Goal: Find specific page/section: Find specific page/section

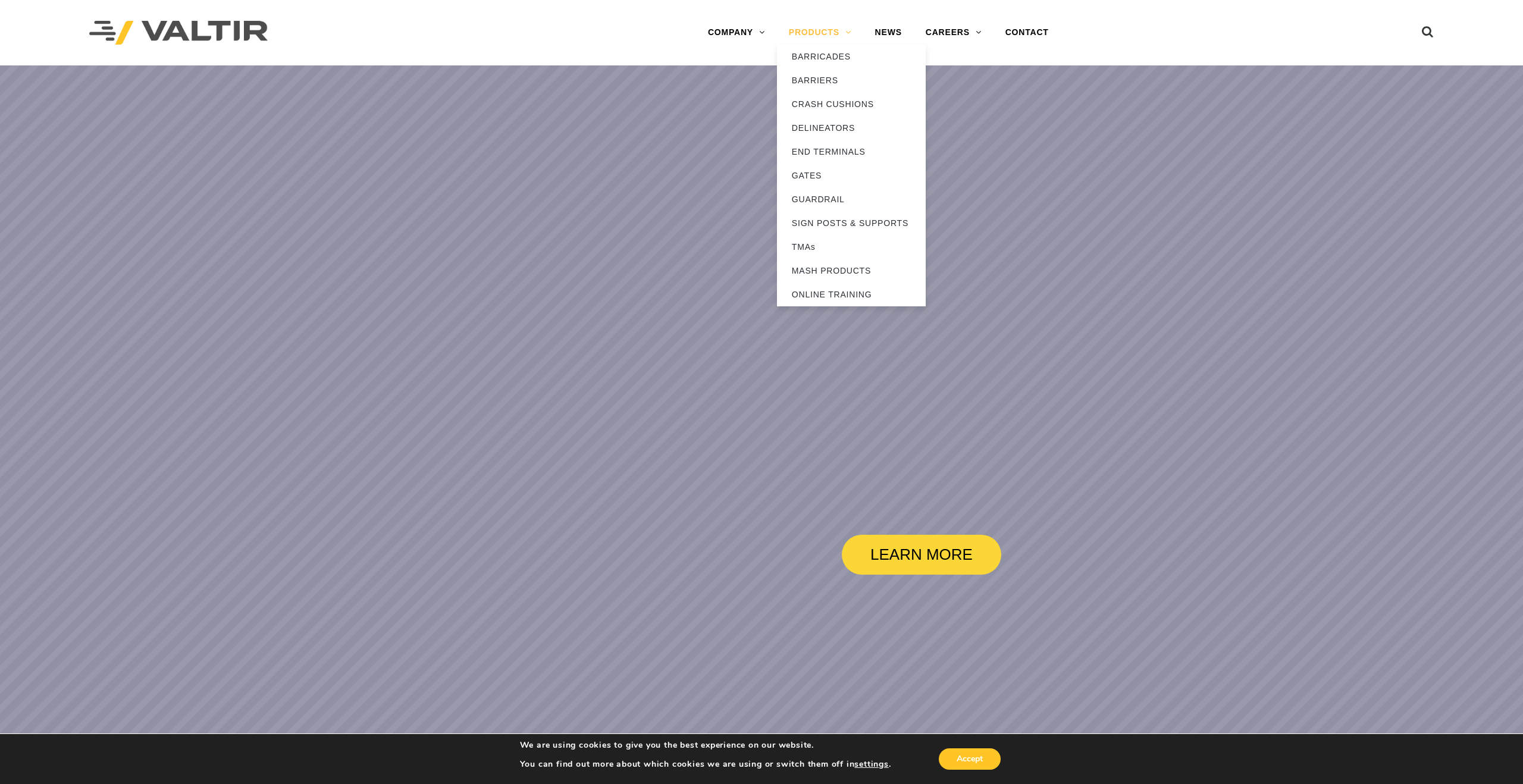
click at [816, 36] on link "PRODUCTS" at bounding box center [820, 33] width 86 height 24
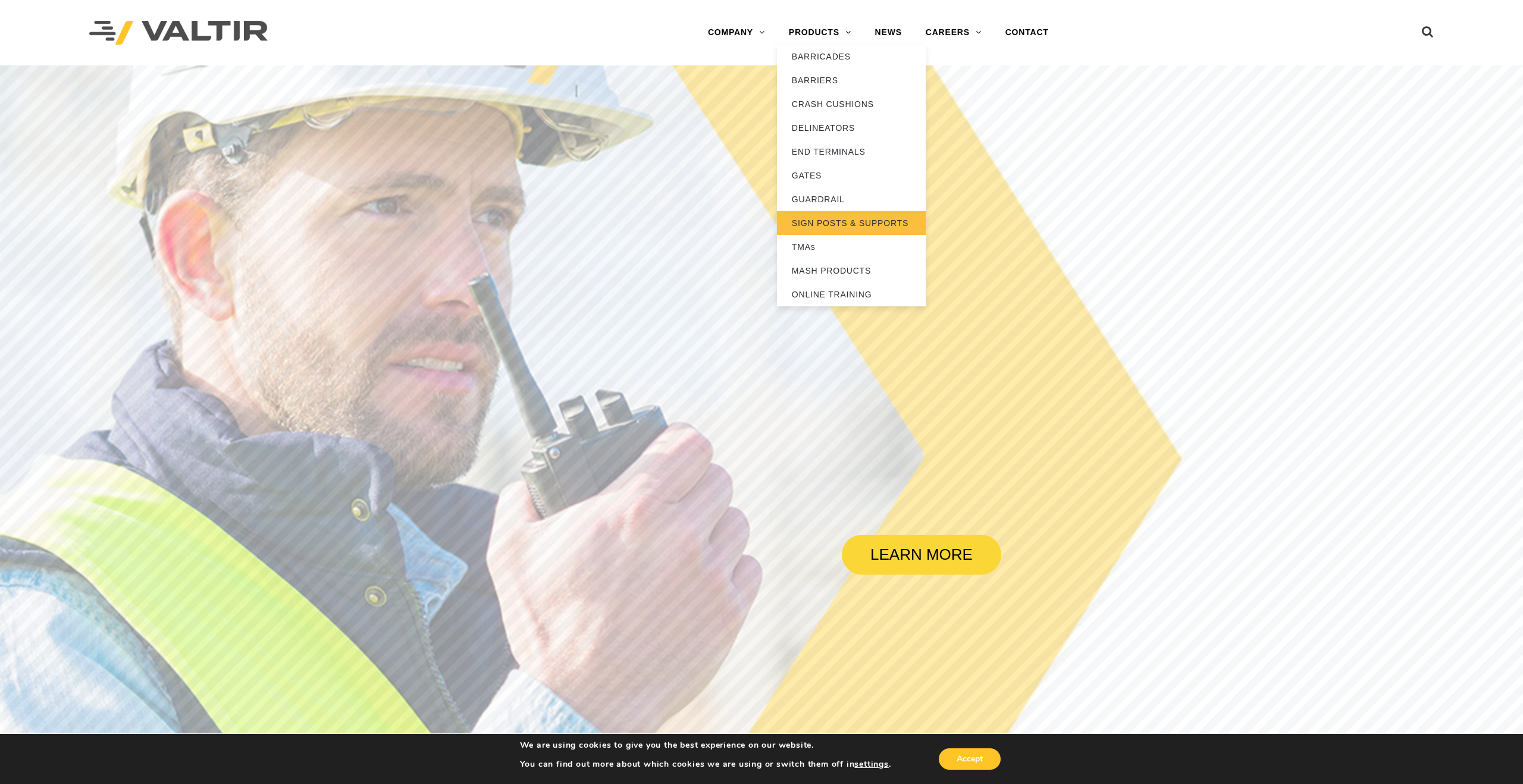
click at [820, 219] on link "SIGN POSTS & SUPPORTS" at bounding box center [851, 223] width 149 height 24
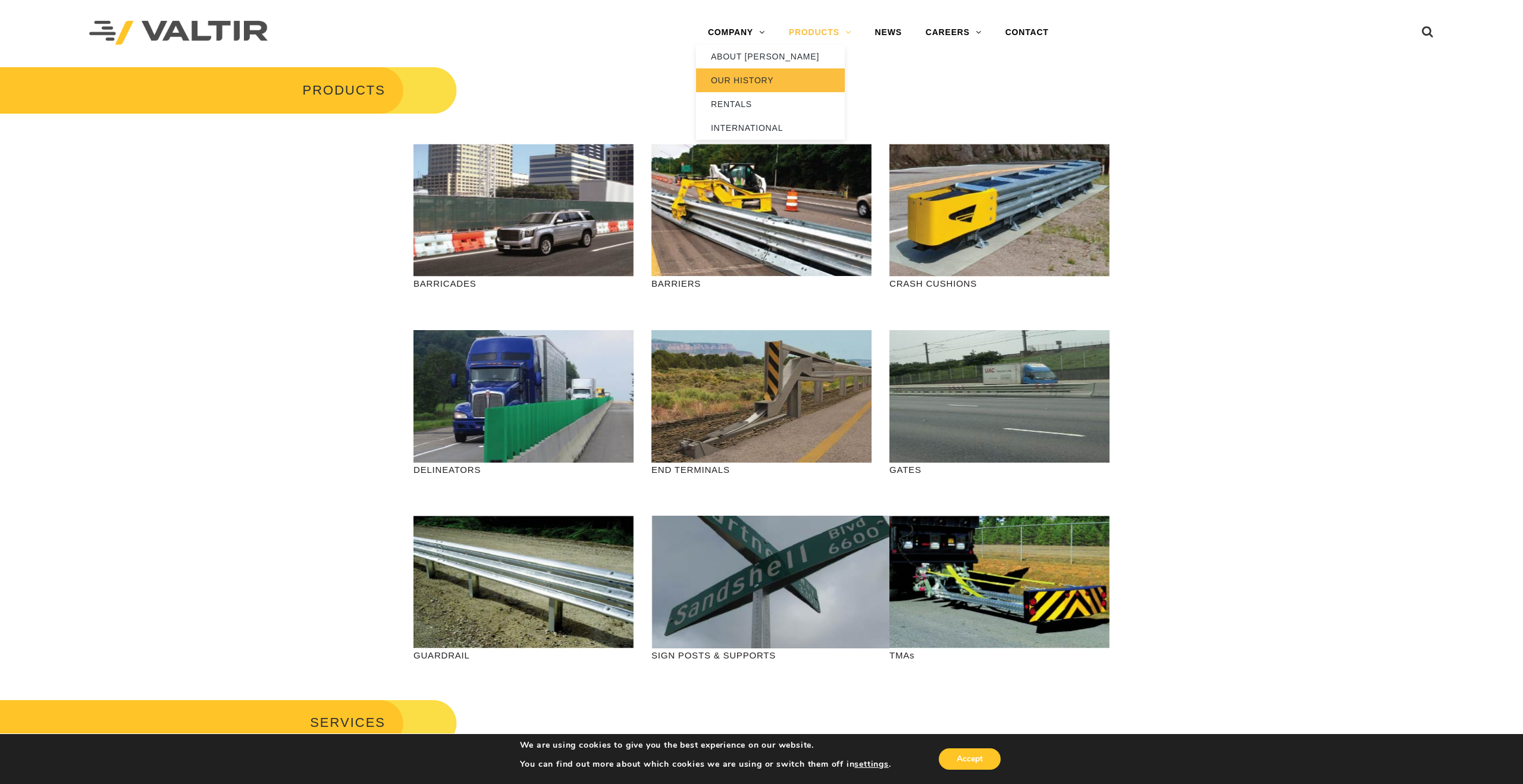
click at [738, 85] on link "OUR HISTORY" at bounding box center [770, 80] width 149 height 24
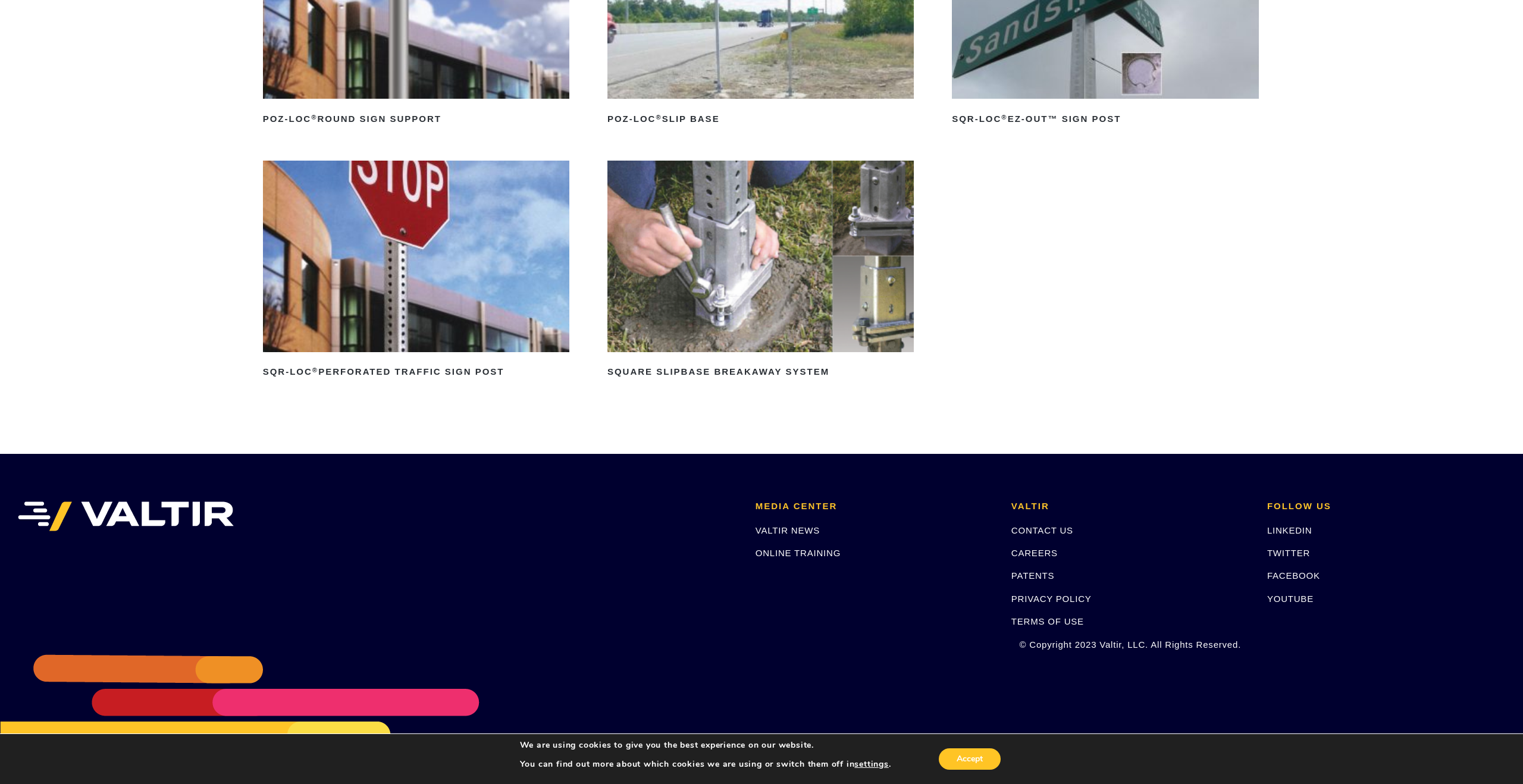
scroll to position [314, 0]
